Goal: Check status

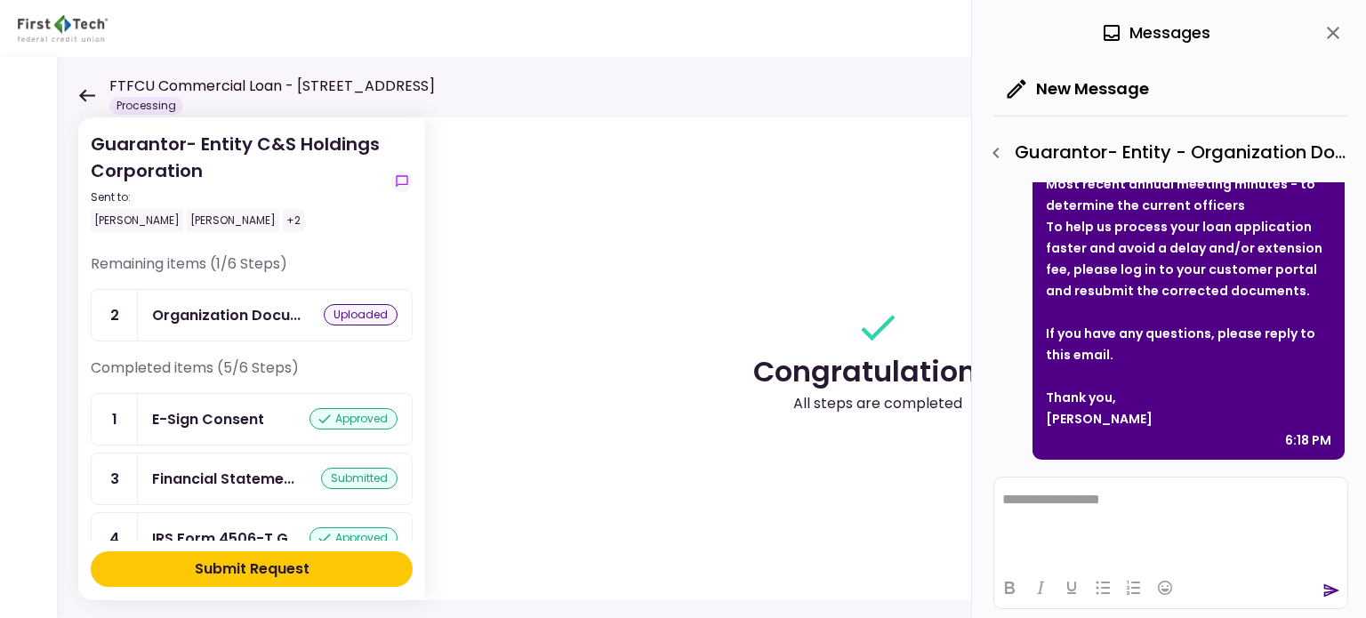
click at [89, 92] on icon at bounding box center [86, 95] width 17 height 13
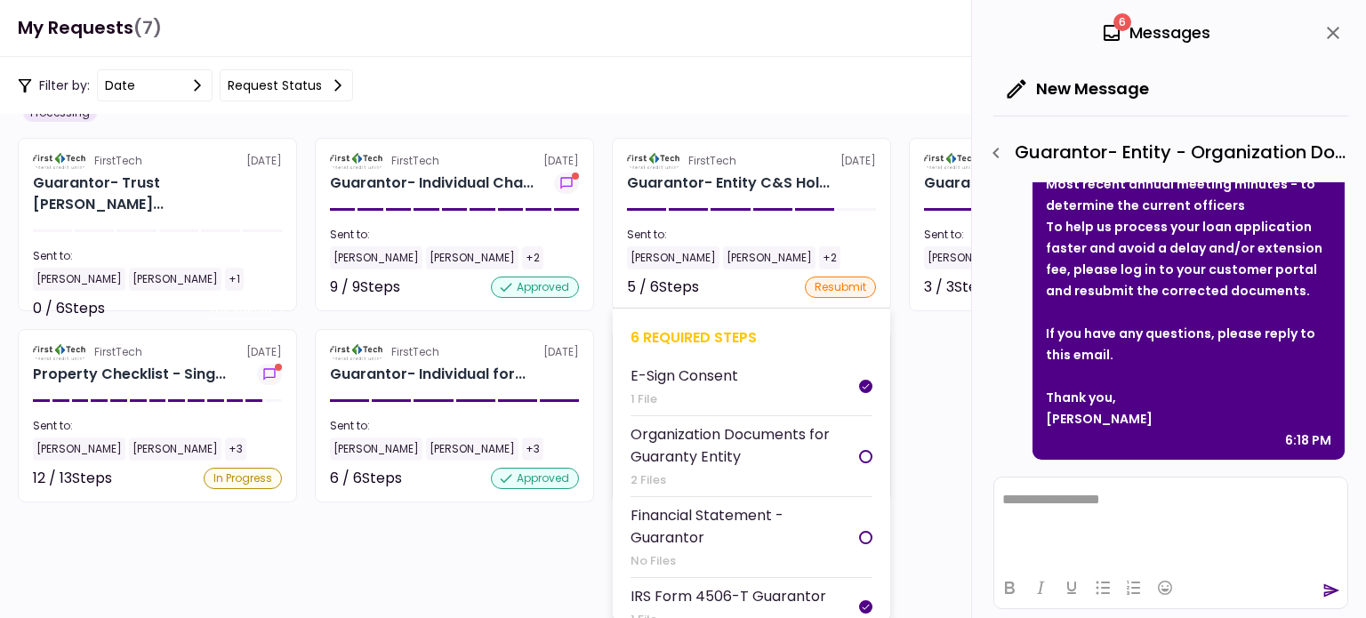
click at [860, 531] on div at bounding box center [865, 537] width 13 height 13
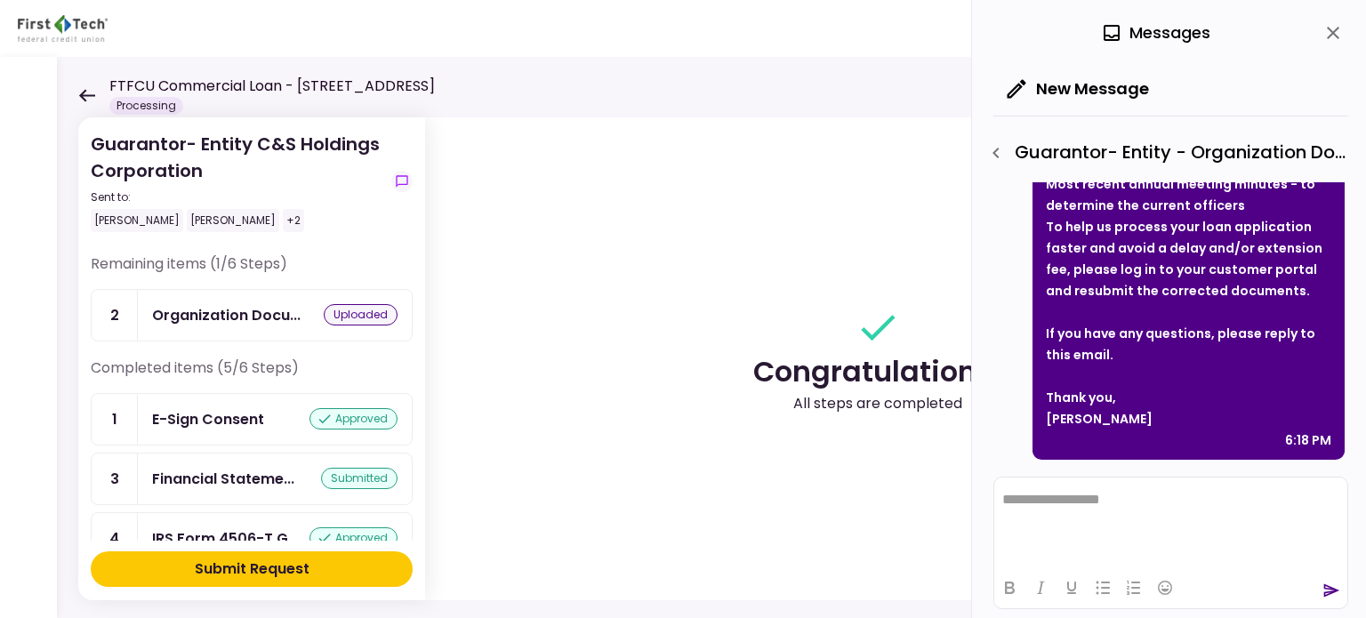
click at [85, 107] on div "FTFCU Commercial Loan - [STREET_ADDRESS] Processing" at bounding box center [256, 95] width 357 height 39
click at [80, 94] on icon at bounding box center [87, 95] width 16 height 12
